Goal: Task Accomplishment & Management: Use online tool/utility

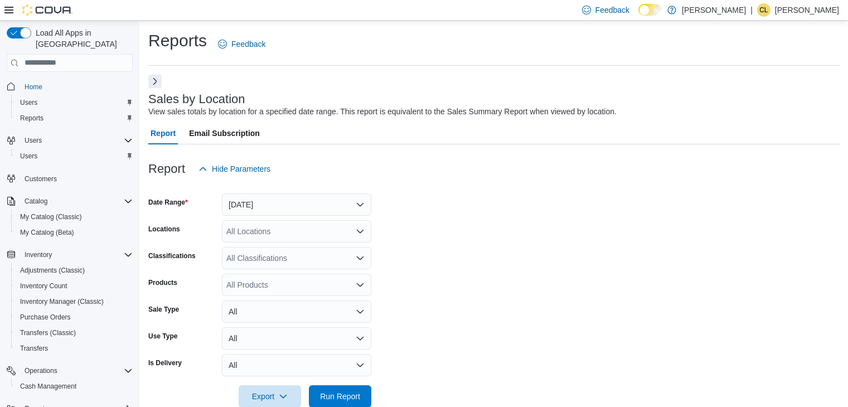
scroll to position [357, 0]
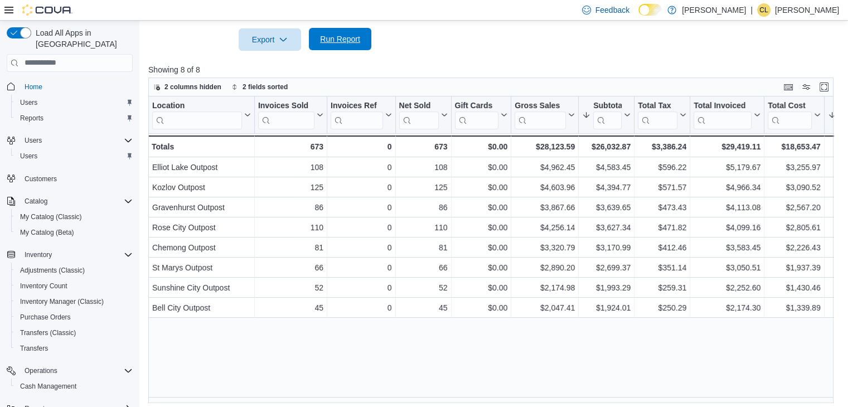
click at [359, 43] on span "Run Report" at bounding box center [340, 38] width 40 height 11
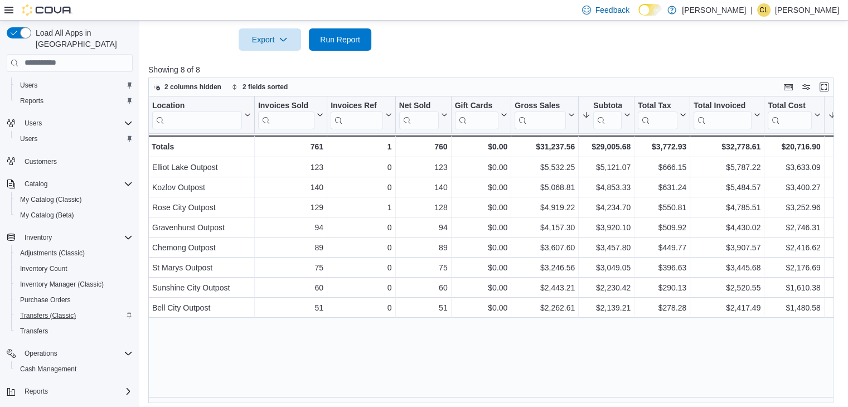
scroll to position [32, 0]
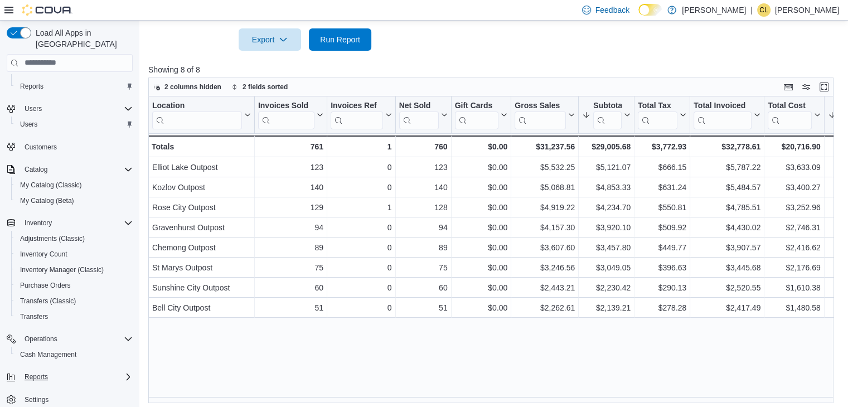
click at [124, 372] on icon "Complex example" at bounding box center [128, 376] width 9 height 9
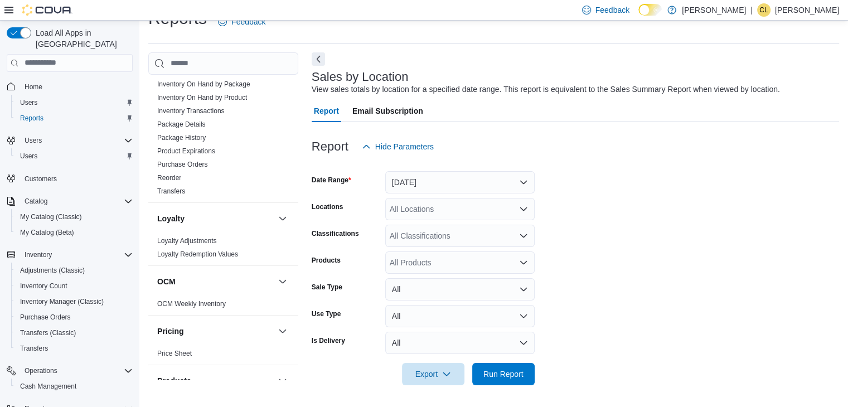
scroll to position [558, 0]
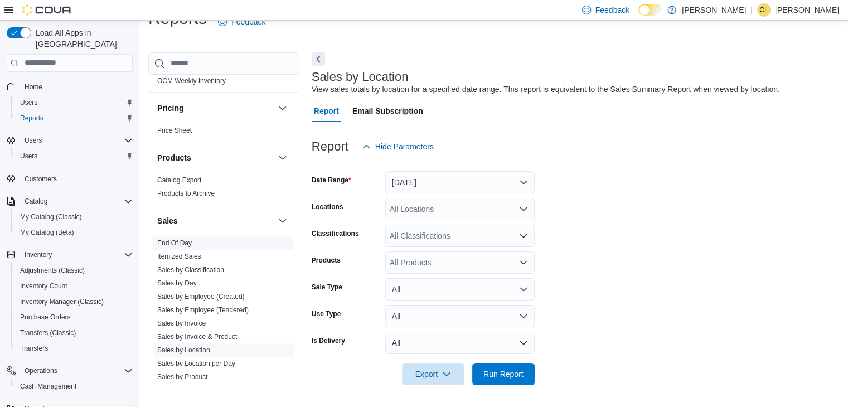
click at [192, 244] on span "End Of Day" at bounding box center [223, 242] width 141 height 13
click at [175, 243] on link "End Of Day" at bounding box center [174, 243] width 35 height 8
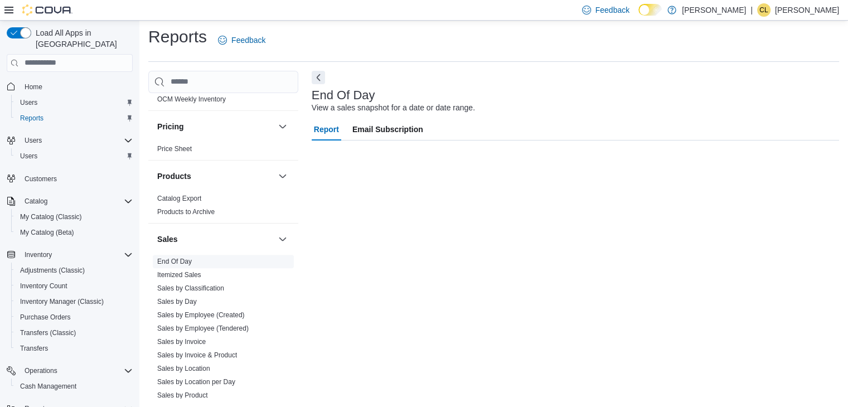
scroll to position [4, 0]
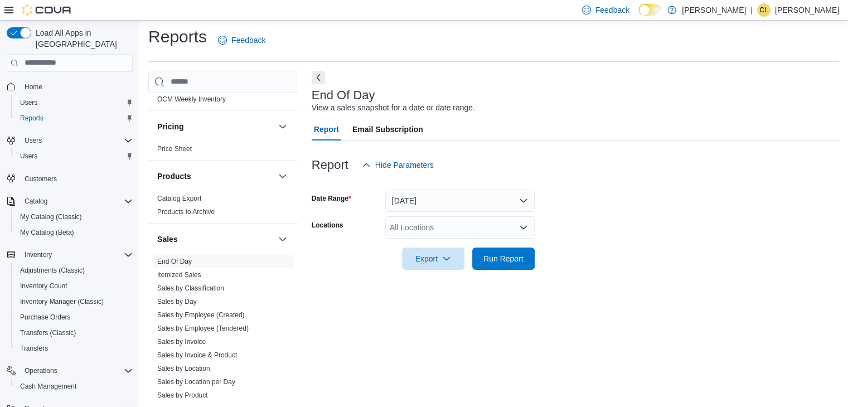
click at [482, 230] on div "All Locations" at bounding box center [459, 227] width 149 height 22
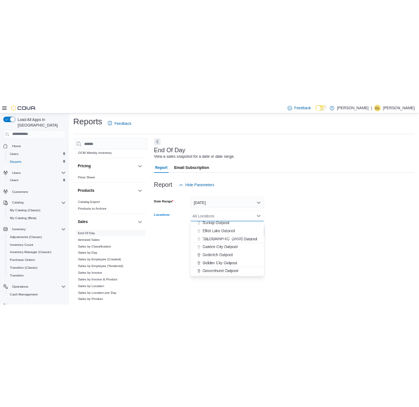
scroll to position [112, 0]
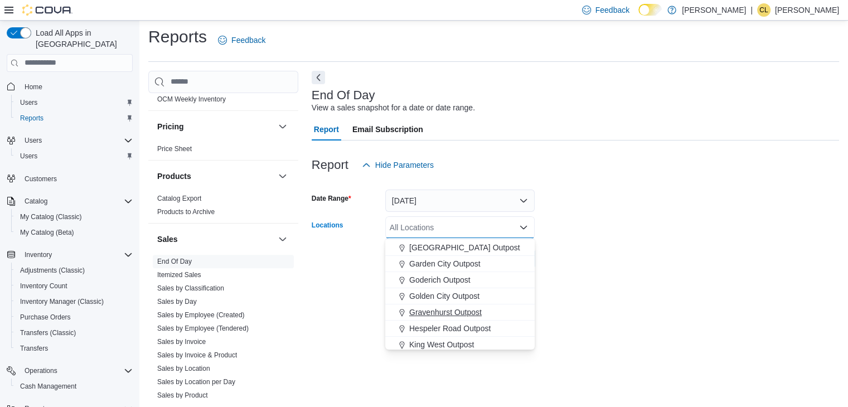
click at [448, 317] on span "Gravenhurst Outpost" at bounding box center [445, 312] width 72 height 11
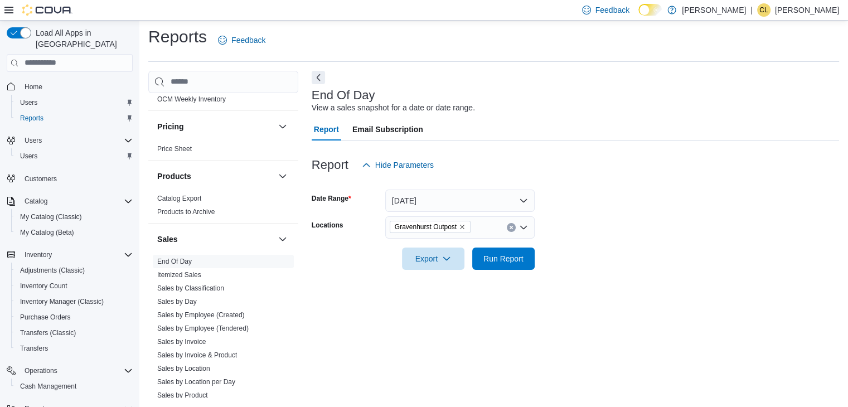
click at [585, 292] on div "End Of Day View a sales snapshot for a date or date range. Report Email Subscri…" at bounding box center [576, 235] width 528 height 328
click at [495, 260] on span "Run Report" at bounding box center [503, 258] width 40 height 11
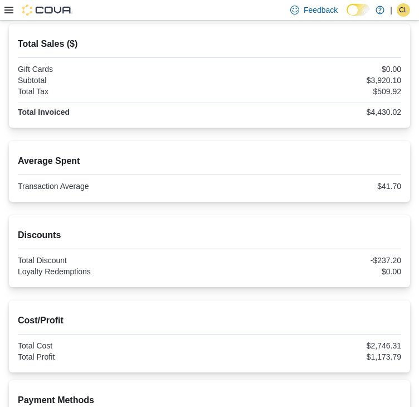
scroll to position [141, 0]
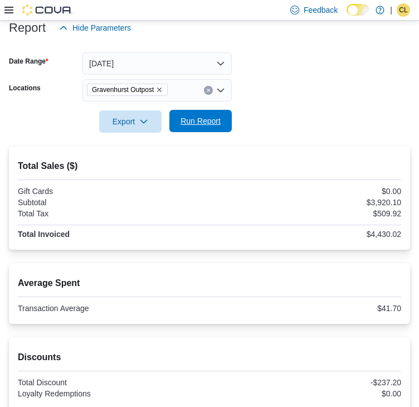
click at [211, 125] on span "Run Report" at bounding box center [201, 120] width 40 height 11
click at [207, 124] on span "Run Report" at bounding box center [201, 120] width 40 height 11
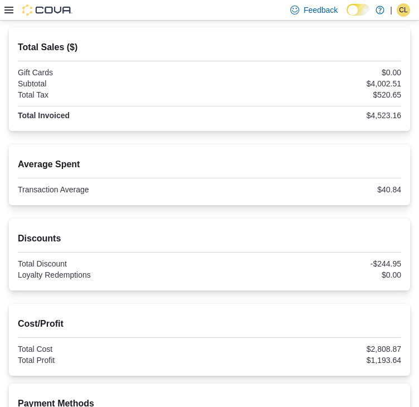
scroll to position [308, 0]
